Goal: Book appointment/travel/reservation

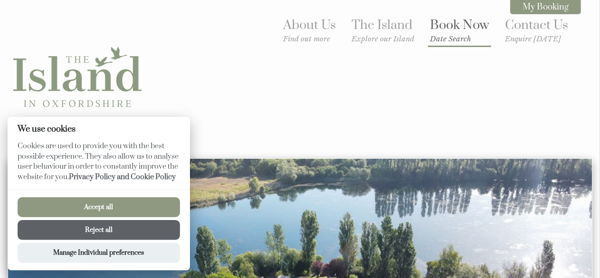
click at [465, 33] on link "Book Now Date Search" at bounding box center [459, 30] width 59 height 26
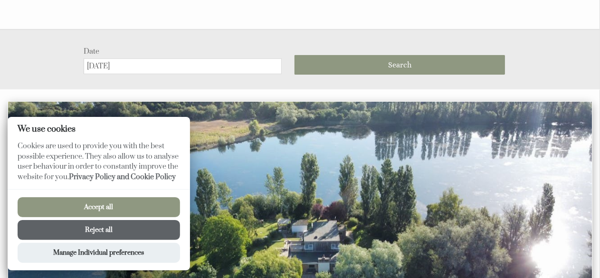
scroll to position [158, 0]
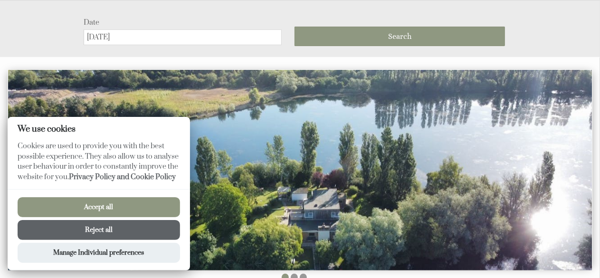
click at [97, 207] on button "Accept all" at bounding box center [99, 207] width 163 height 20
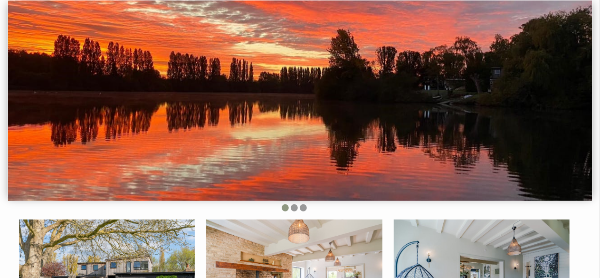
click at [162, 33] on img at bounding box center [300, 100] width 584 height 201
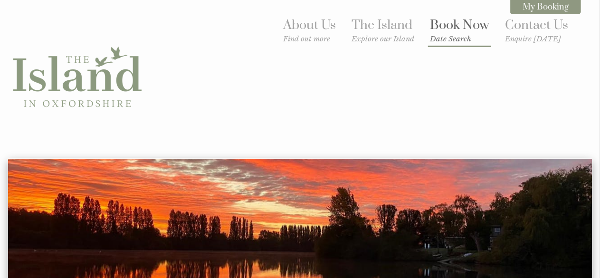
click at [455, 37] on small "Date Search" at bounding box center [459, 38] width 59 height 9
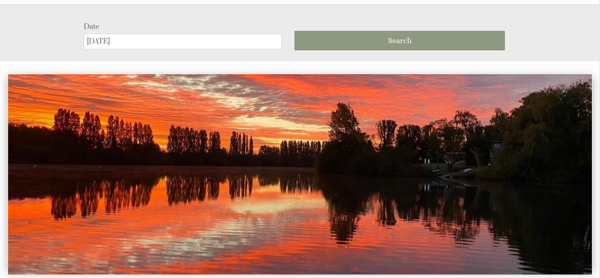
scroll to position [158, 0]
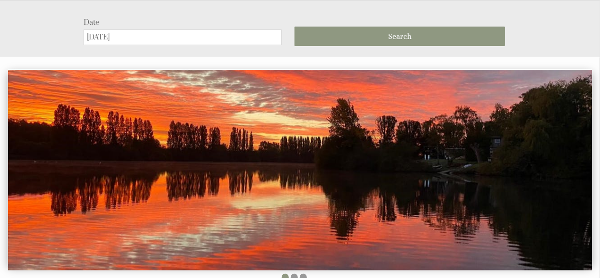
click at [157, 40] on input "[DATE]" at bounding box center [183, 37] width 198 height 16
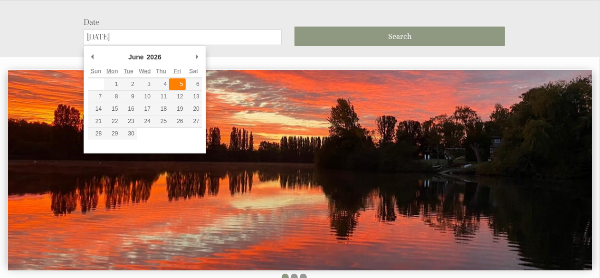
type input "[DATE]"
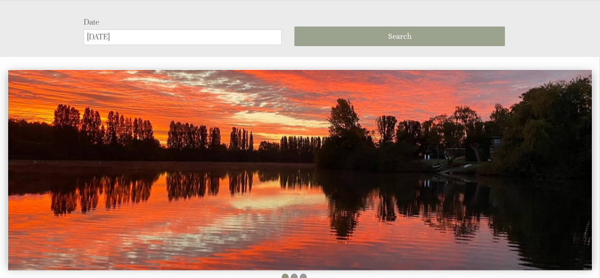
click at [402, 33] on span "Search" at bounding box center [399, 36] width 23 height 9
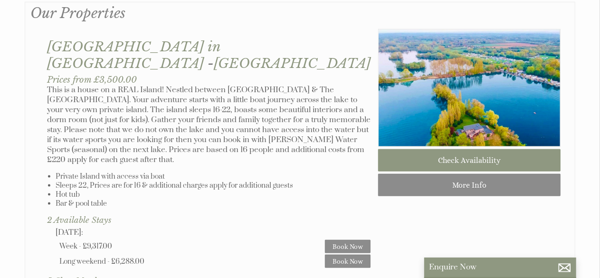
scroll to position [571, 0]
